Goal: Transaction & Acquisition: Purchase product/service

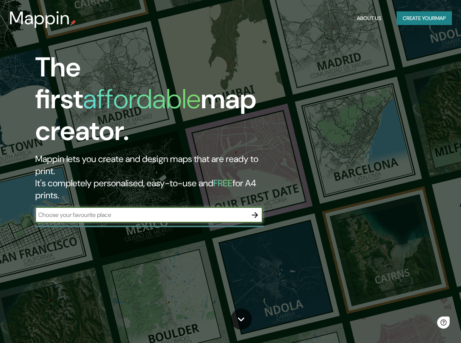
click at [148, 210] on input "text" at bounding box center [141, 214] width 212 height 9
type input "Lince"
click at [253, 210] on icon "button" at bounding box center [254, 214] width 9 height 9
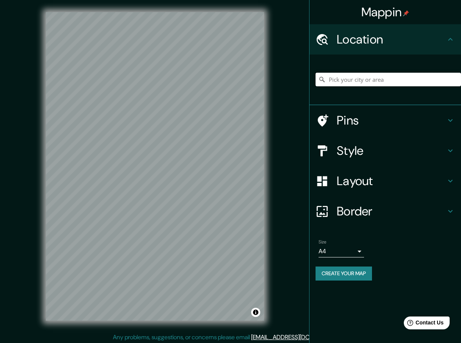
click at [360, 83] on input "Pick your city or area" at bounding box center [387, 80] width 145 height 14
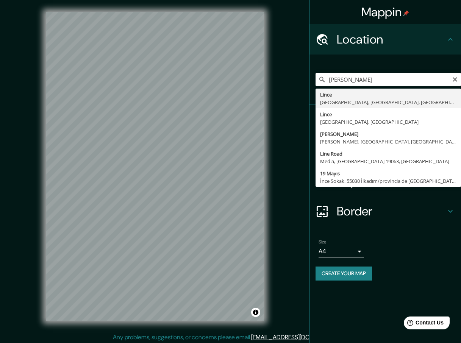
type input "Lince, [GEOGRAPHIC_DATA], [GEOGRAPHIC_DATA], [GEOGRAPHIC_DATA]"
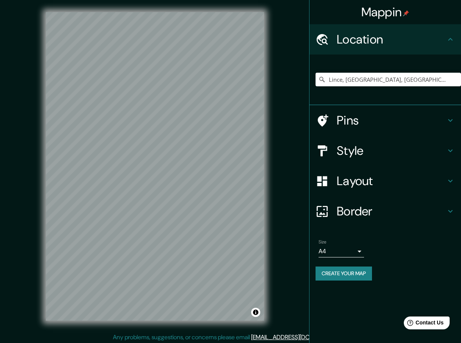
click at [385, 119] on h4 "Pins" at bounding box center [390, 120] width 109 height 15
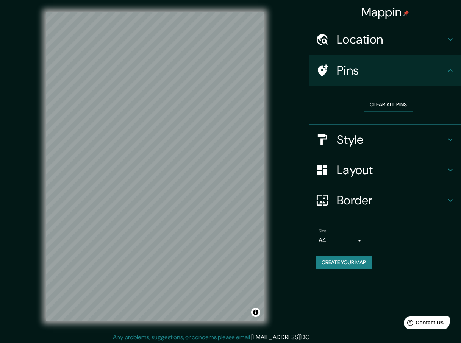
click at [410, 134] on h4 "Style" at bounding box center [390, 139] width 109 height 15
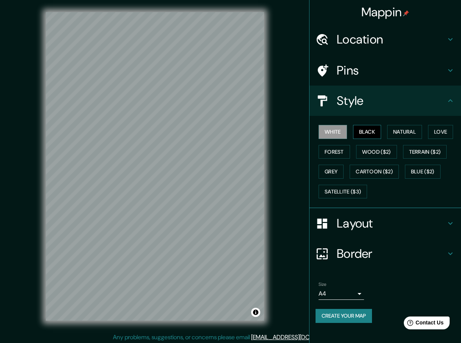
click at [364, 133] on button "Black" at bounding box center [367, 132] width 28 height 14
click at [363, 44] on h4 "Location" at bounding box center [390, 39] width 109 height 15
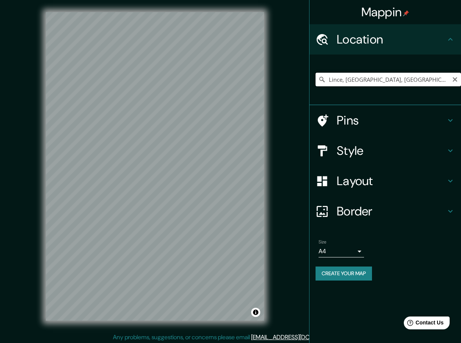
click at [431, 79] on input "Lince, [GEOGRAPHIC_DATA], [GEOGRAPHIC_DATA], [GEOGRAPHIC_DATA]" at bounding box center [387, 80] width 145 height 14
